Goal: Browse casually

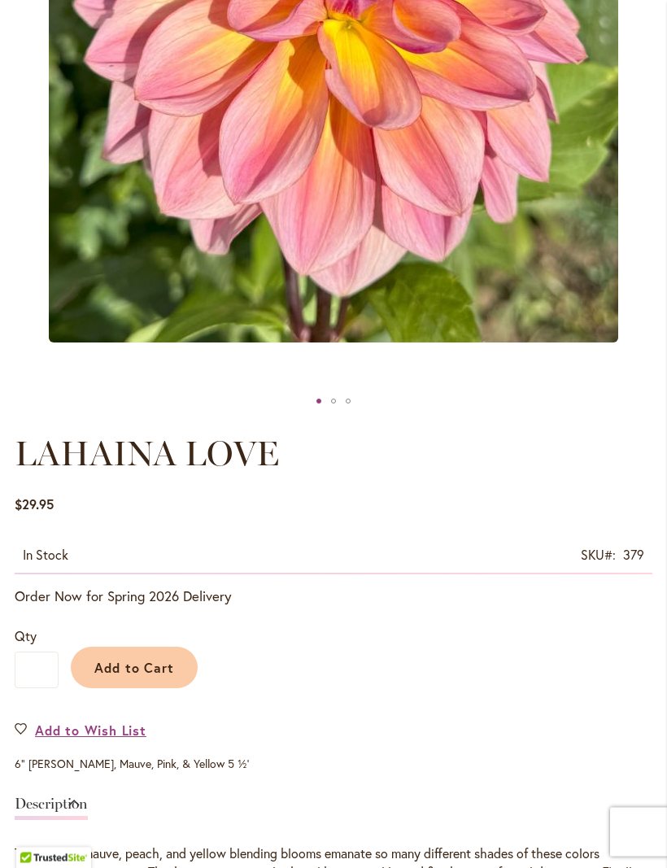
scroll to position [504, 0]
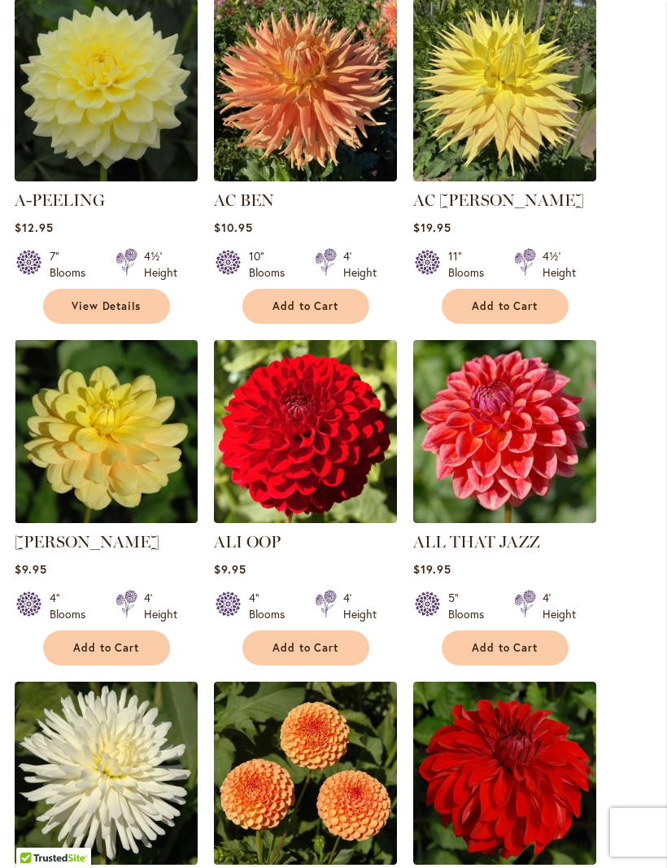
scroll to position [683, 0]
